Goal: Information Seeking & Learning: Learn about a topic

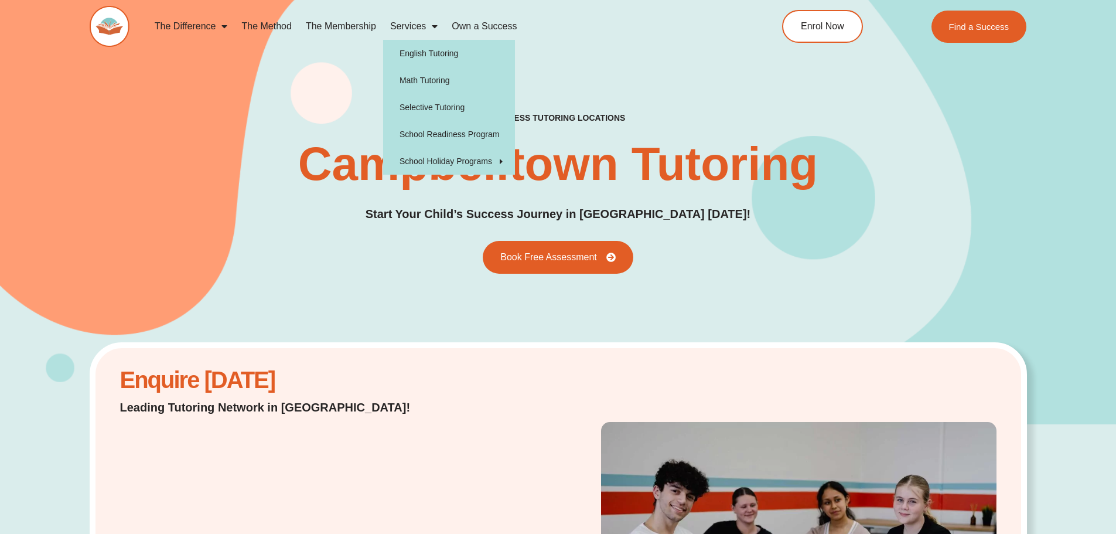
click at [425, 22] on link "Services" at bounding box center [414, 26] width 62 height 27
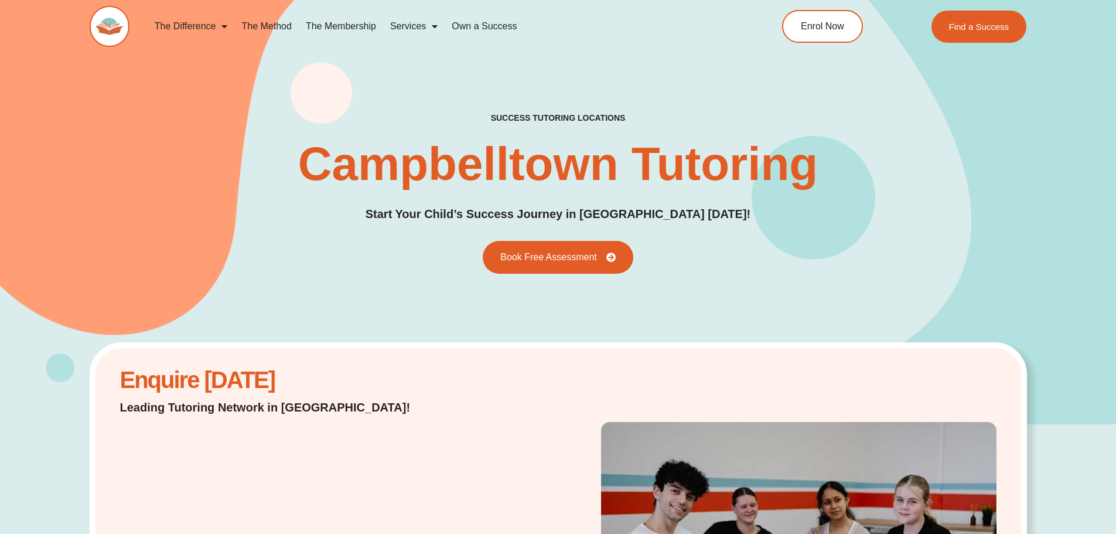
click at [430, 27] on span "Menu" at bounding box center [432, 26] width 12 height 21
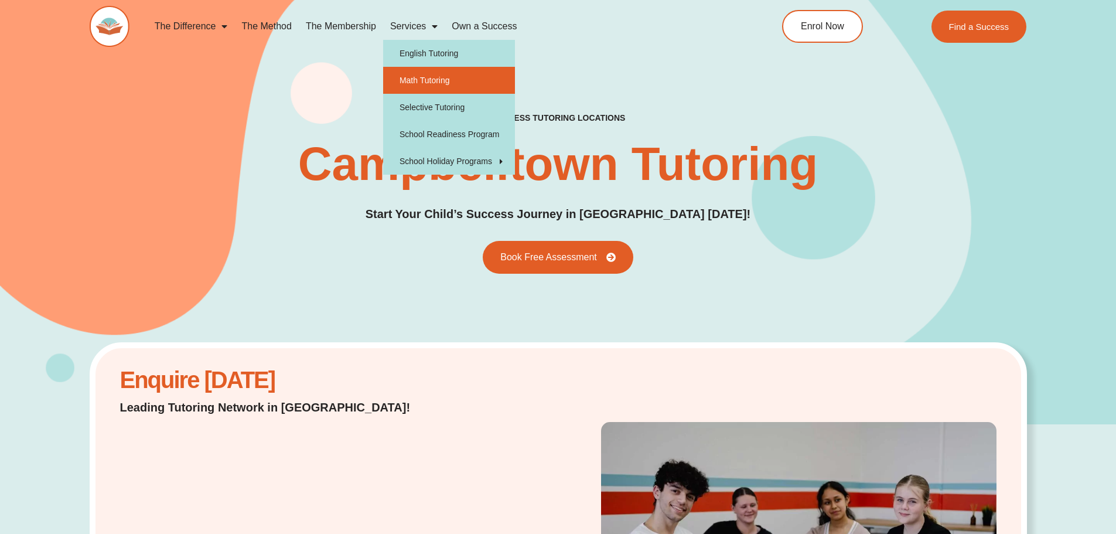
click at [428, 73] on link "Math Tutoring" at bounding box center [449, 80] width 132 height 27
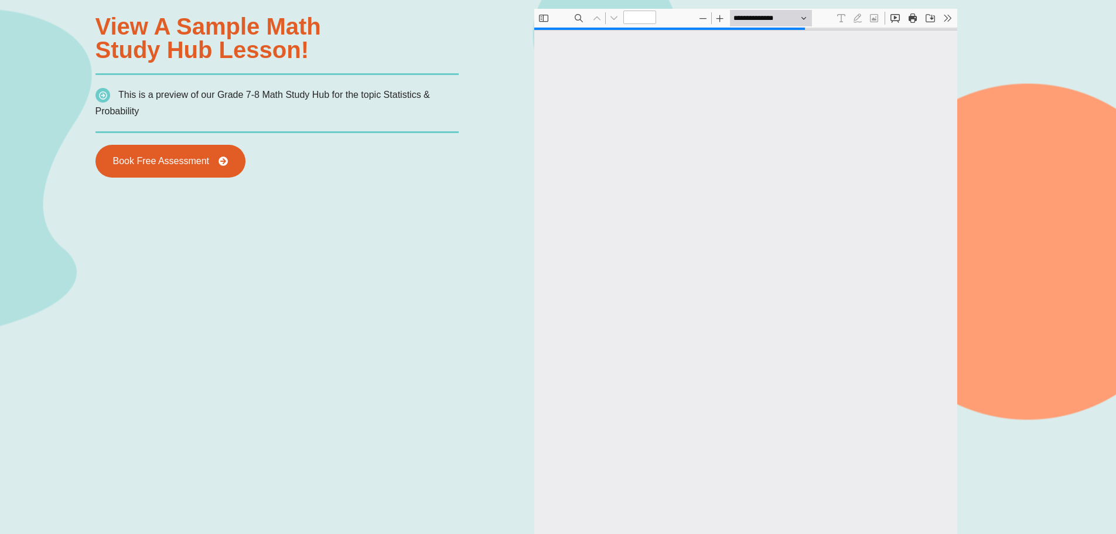
type input "*"
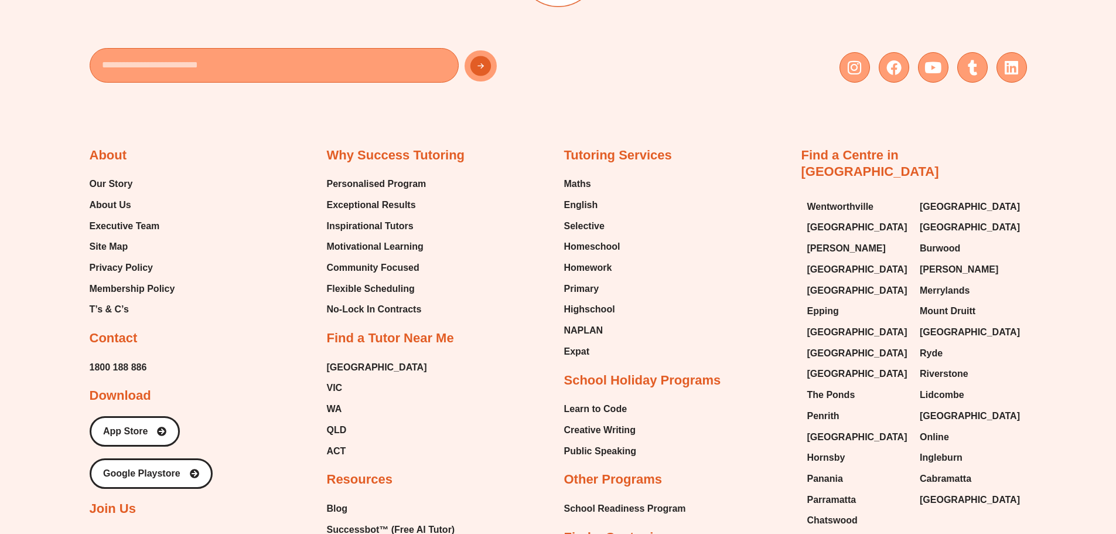
scroll to position [4330, 0]
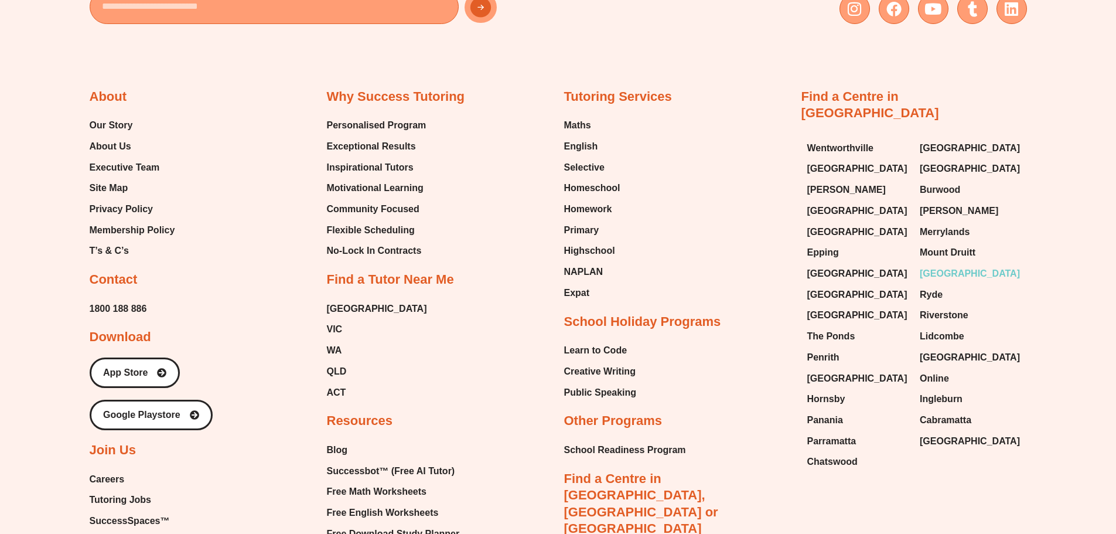
click at [946, 265] on span "[GEOGRAPHIC_DATA]" at bounding box center [970, 274] width 100 height 18
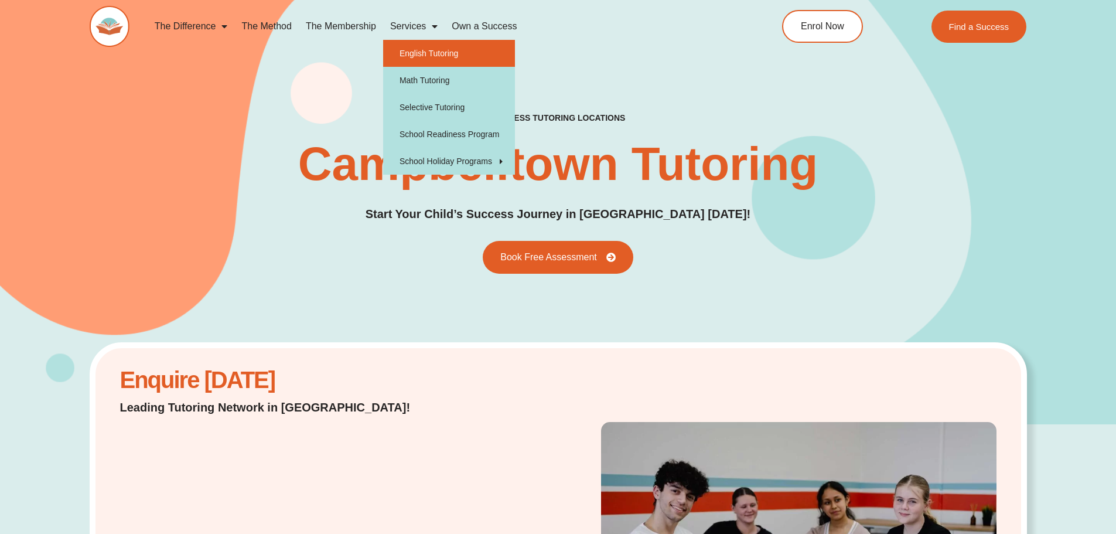
click at [453, 59] on link "English Tutoring" at bounding box center [449, 53] width 132 height 27
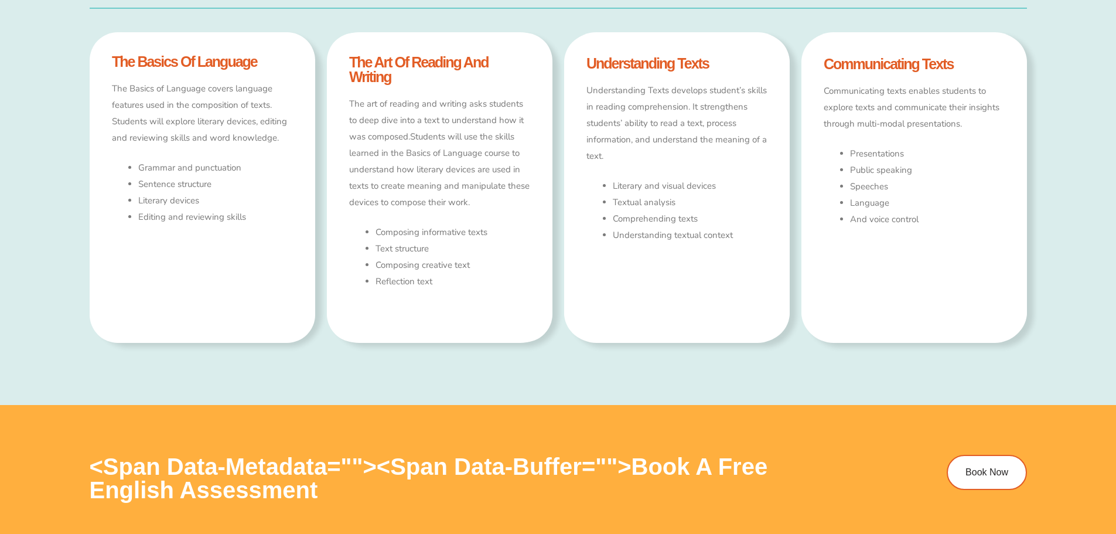
type input "*"
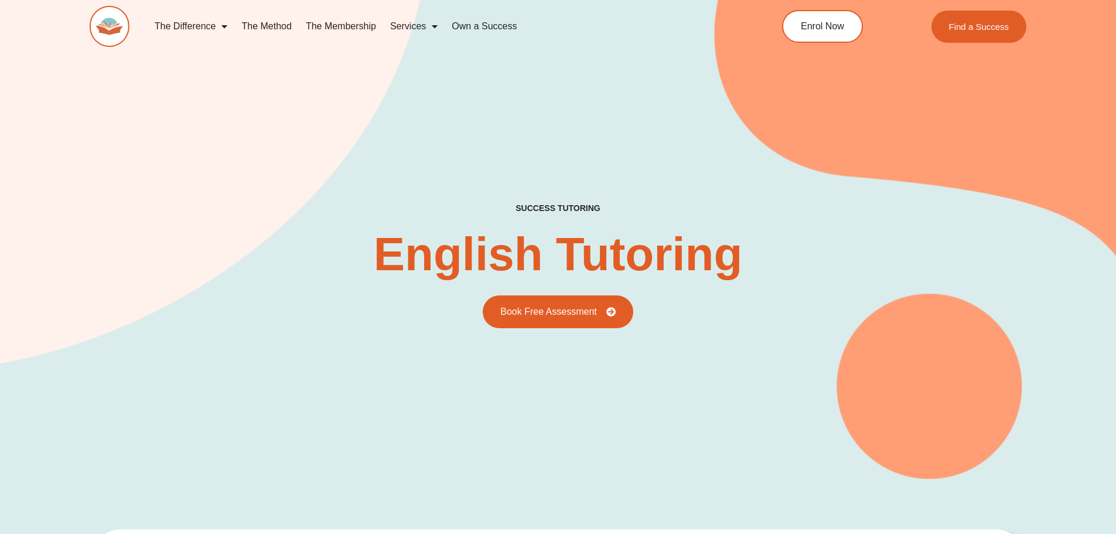
click at [347, 29] on link "The Membership" at bounding box center [341, 26] width 84 height 27
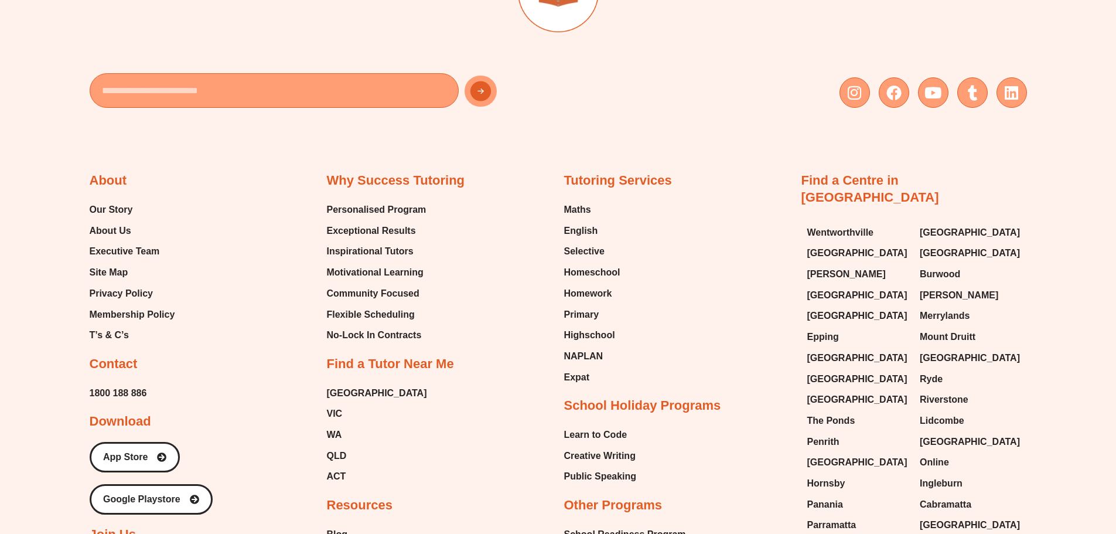
scroll to position [3101, 0]
